Goal: Use online tool/utility

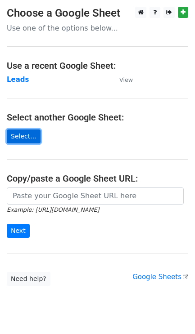
click at [25, 140] on link "Select..." at bounding box center [24, 136] width 34 height 14
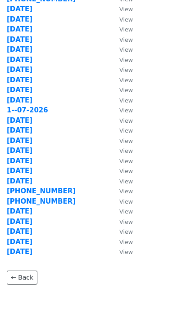
scroll to position [259, 0]
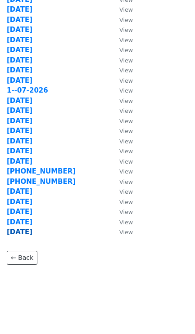
click at [31, 231] on strong "[DATE]" at bounding box center [20, 232] width 26 height 8
